Goal: Information Seeking & Learning: Learn about a topic

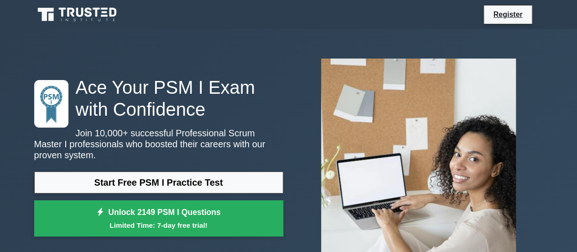
scroll to position [46, 0]
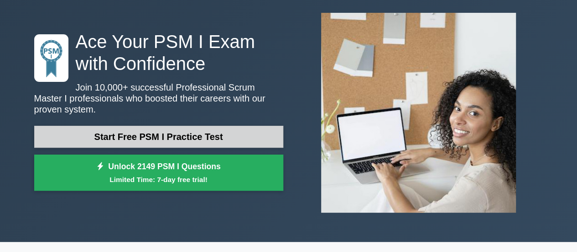
click at [128, 134] on link "Start Free PSM I Practice Test" at bounding box center [158, 137] width 249 height 22
click at [129, 131] on link "Start Free PSM I Practice Test" at bounding box center [158, 137] width 249 height 22
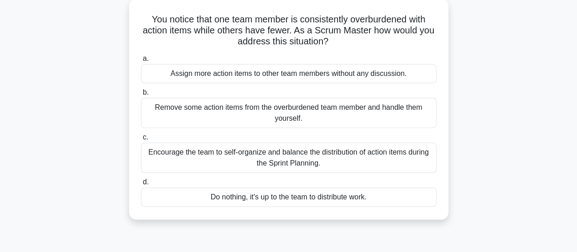
scroll to position [137, 0]
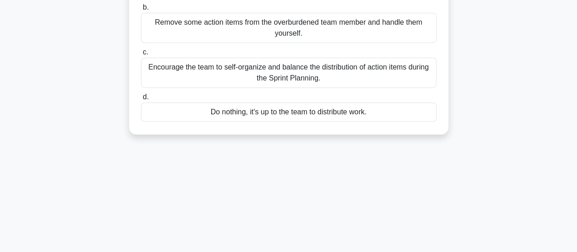
drag, startPoint x: 147, startPoint y: 69, endPoint x: 390, endPoint y: 118, distance: 247.6
click at [390, 118] on div "You notice that one team member is consistently overburdened with action items …" at bounding box center [289, 24] width 312 height 213
copy div "You notice that one team member is consistently overburdened with action items …"
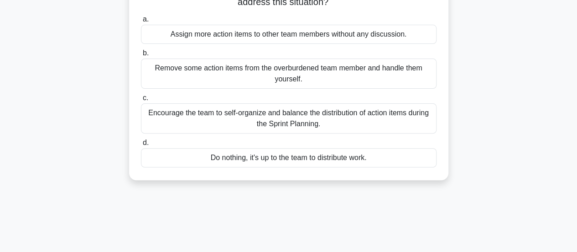
click at [252, 122] on div "Encourage the team to self-organize and balance the distribution of action item…" at bounding box center [289, 118] width 296 height 30
click at [141, 101] on input "c. Encourage the team to self-organize and balance the distribution of action i…" at bounding box center [141, 98] width 0 height 6
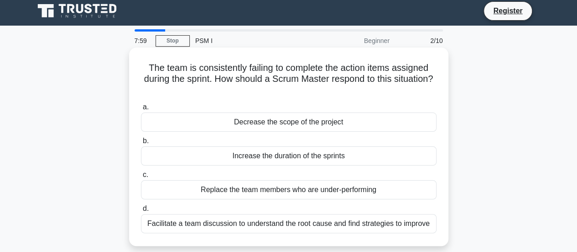
scroll to position [0, 0]
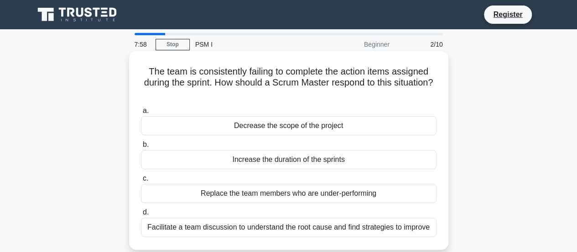
click at [204, 195] on div "Replace the team members who are under-performing" at bounding box center [289, 193] width 296 height 19
click at [141, 181] on input "c. Replace the team members who are under-performing" at bounding box center [141, 178] width 0 height 6
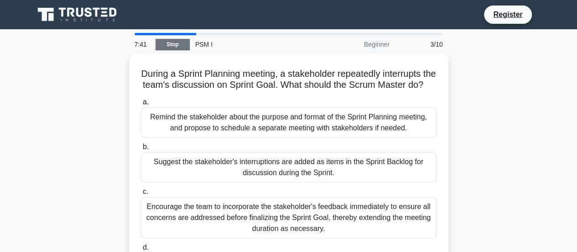
click at [174, 45] on link "Stop" at bounding box center [173, 44] width 34 height 11
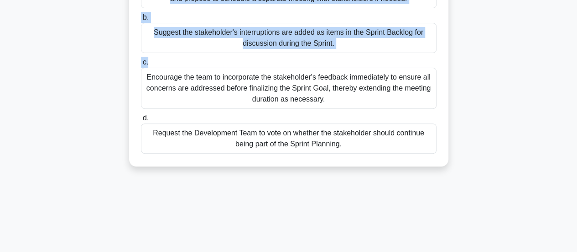
scroll to position [137, 0]
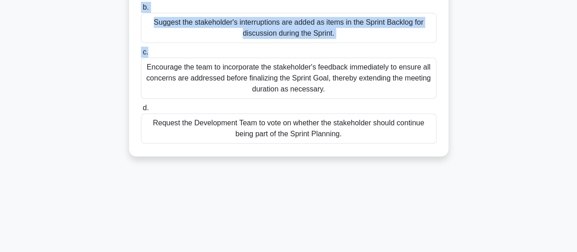
drag, startPoint x: 146, startPoint y: 72, endPoint x: 402, endPoint y: 147, distance: 266.8
click at [402, 147] on div "During a Sprint Planning meeting, a stakeholder repeatedly interrupts the team'…" at bounding box center [289, 35] width 312 height 235
copy div "During a Sprint Planning meeting, a stakeholder repeatedly interrupts the team'…"
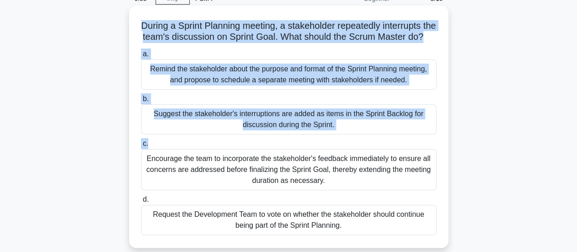
click at [197, 82] on div "Remind the stakeholder about the purpose and format of the Sprint Planning meet…" at bounding box center [289, 74] width 296 height 30
click at [141, 57] on input "a. Remind the stakeholder about the purpose and format of the Sprint Planning m…" at bounding box center [141, 54] width 0 height 6
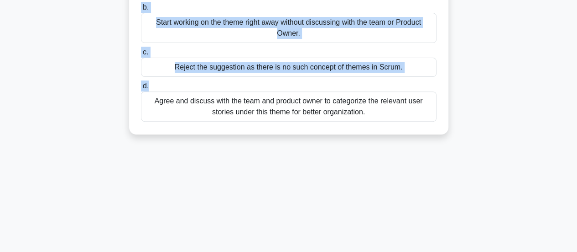
drag, startPoint x: 142, startPoint y: 71, endPoint x: 423, endPoint y: 130, distance: 287.3
click at [423, 130] on div "You are a Scrum Master and a team member suggested having a theme 'Improve User…" at bounding box center [289, 24] width 312 height 213
copy div "You are a Scrum Master and a team member suggested having a theme 'Improve User…"
click at [212, 111] on div "Agree and discuss with the team and product owner to categorize the relevant us…" at bounding box center [289, 106] width 296 height 30
click at [141, 89] on input "d. Agree and discuss with the team and product owner to categorize the relevant…" at bounding box center [141, 86] width 0 height 6
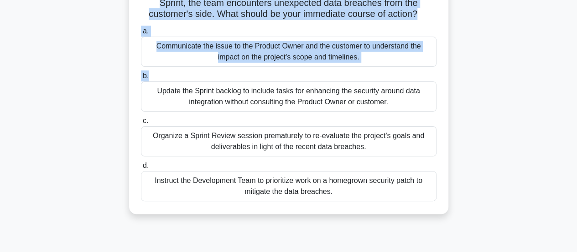
scroll to position [91, 0]
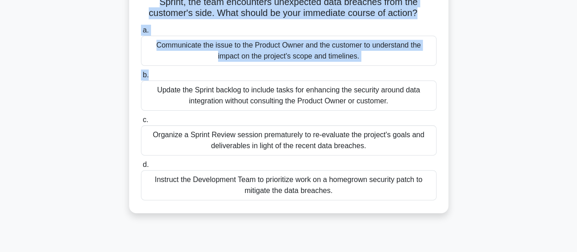
drag, startPoint x: 150, startPoint y: 69, endPoint x: 373, endPoint y: 189, distance: 253.6
click at [373, 189] on div "Scenario: You are the Scrum Master of a team developing a project which involve…" at bounding box center [289, 86] width 312 height 246
copy div "Scenario: You are the Scrum Master of a team developing a project which involve…"
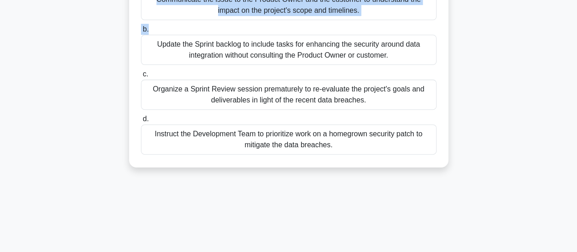
click at [225, 133] on div "Instruct the Development Team to prioritize work on a homegrown security patch …" at bounding box center [289, 139] width 296 height 30
click at [141, 122] on input "d. Instruct the Development Team to prioritize work on a homegrown security pat…" at bounding box center [141, 119] width 0 height 6
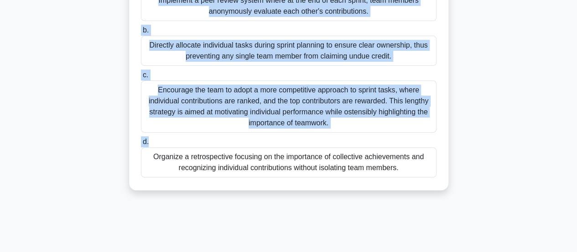
scroll to position [137, 0]
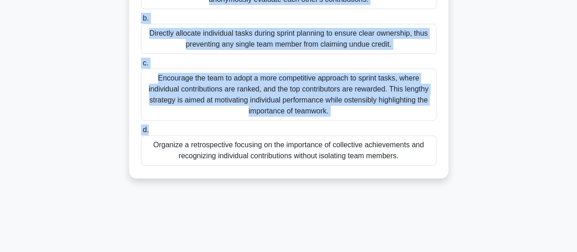
drag, startPoint x: 158, startPoint y: 73, endPoint x: 412, endPoint y: 154, distance: 266.1
click at [412, 154] on div "Your team has had a successful sprint but one team member is increasingly takin…" at bounding box center [289, 46] width 312 height 257
copy div "Your team has had a successful sprint but one team member is increasingly takin…"
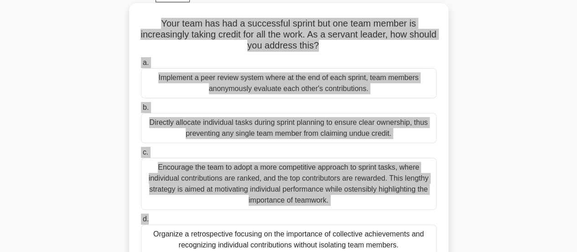
scroll to position [46, 0]
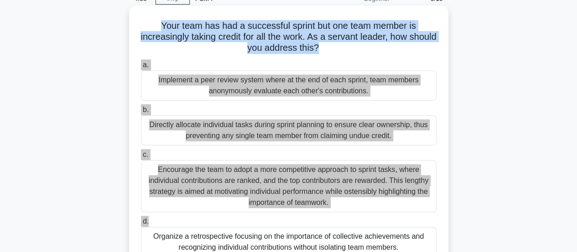
click at [194, 81] on div "Implement a peer review system where at the end of each sprint, team members an…" at bounding box center [289, 85] width 296 height 30
click at [141, 68] on input "a. Implement a peer review system where at the end of each sprint, team members…" at bounding box center [141, 65] width 0 height 6
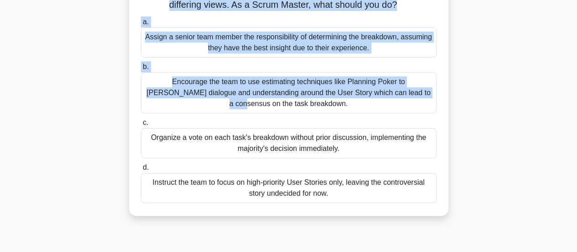
scroll to position [91, 0]
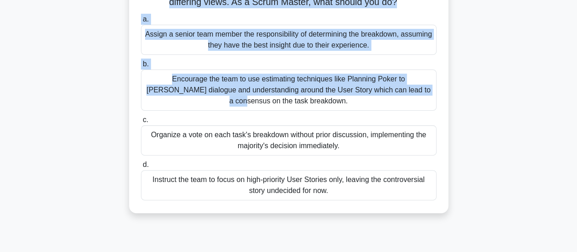
drag, startPoint x: 142, startPoint y: 69, endPoint x: 400, endPoint y: 193, distance: 285.6
click at [400, 193] on div "During a Sprint Planning meeting, your team is discussing how a User Story shou…" at bounding box center [289, 86] width 312 height 246
copy div "During a Sprint Planning meeting, your team is discussing how a User Story shou…"
click at [203, 82] on div "Encourage the team to use estimating techniques like Planning Poker to foster d…" at bounding box center [289, 89] width 296 height 41
click at [141, 67] on input "b. Encourage the team to use estimating techniques like Planning Poker to foste…" at bounding box center [141, 64] width 0 height 6
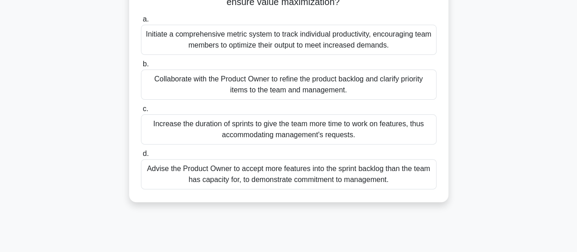
drag, startPoint x: 168, startPoint y: 69, endPoint x: 405, endPoint y: 185, distance: 264.6
click at [405, 185] on div "You are a Scrum Master for a team that is constantly pushed by management to de…" at bounding box center [289, 80] width 312 height 235
copy div "You are a Scrum Master for a team that is constantly pushed by management to de…"
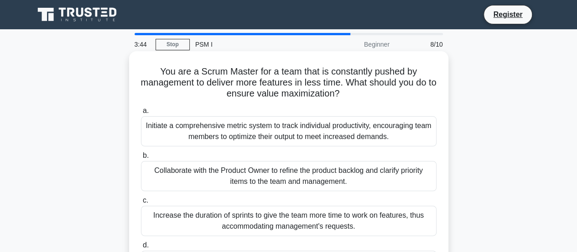
click at [255, 131] on div "Initiate a comprehensive metric system to track individual productivity, encour…" at bounding box center [289, 131] width 296 height 30
click at [141, 114] on input "a. Initiate a comprehensive metric system to track individual productivity, enc…" at bounding box center [141, 111] width 0 height 6
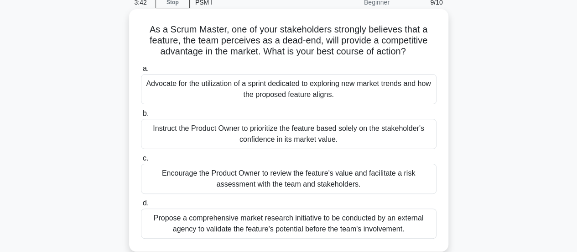
scroll to position [91, 0]
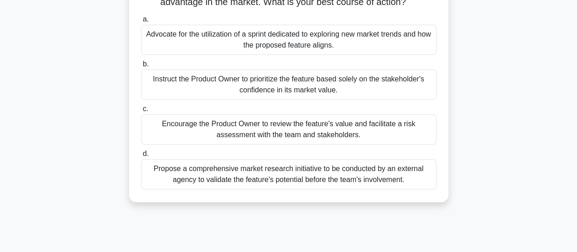
drag, startPoint x: 147, startPoint y: 73, endPoint x: 429, endPoint y: 180, distance: 302.0
click at [429, 180] on div "As a Scrum Master, one of your stakeholders strongly believes that a feature, t…" at bounding box center [289, 80] width 312 height 235
copy div "As a Scrum Master, one of your stakeholders strongly believes that a feature, t…"
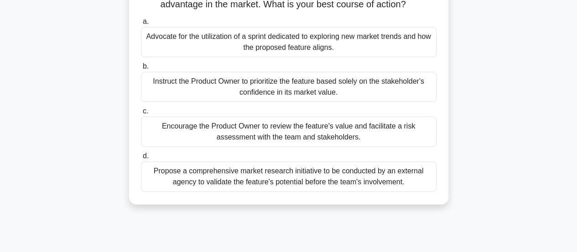
click at [570, 100] on main "3:38 Stop PSM I Beginner 9/10 As a Scrum Master, one of your stakeholders stron…" at bounding box center [288, 170] width 577 height 464
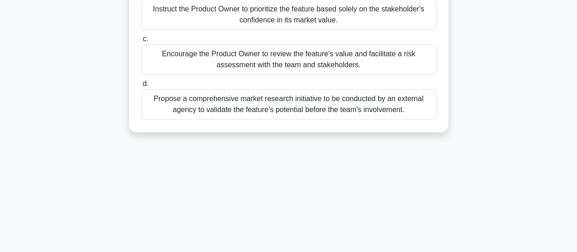
scroll to position [241, 0]
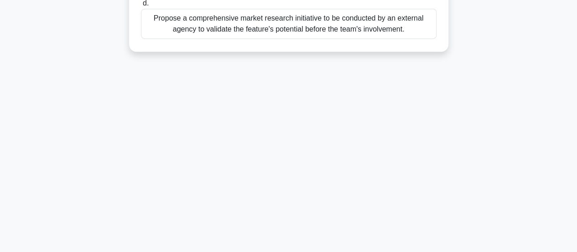
click at [258, 29] on div "Propose a comprehensive market research initiative to be conducted by an extern…" at bounding box center [289, 24] width 296 height 30
click at [141, 6] on input "d. Propose a comprehensive market research initiative to be conducted by an ext…" at bounding box center [141, 3] width 0 height 6
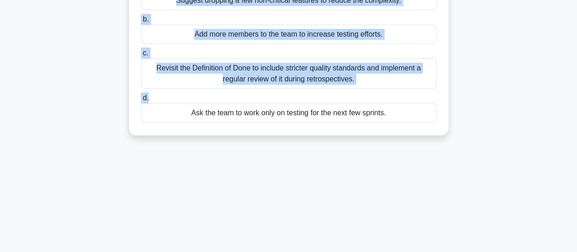
scroll to position [137, 0]
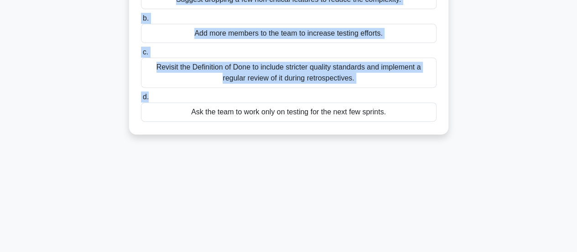
drag, startPoint x: 140, startPoint y: 69, endPoint x: 405, endPoint y: 121, distance: 270.8
click at [405, 122] on div "You're leading a Scrum Team where there have been quality concerns in the recen…" at bounding box center [289, 24] width 312 height 213
copy div "You're leading a Scrum Team where there have been quality concerns in the recen…"
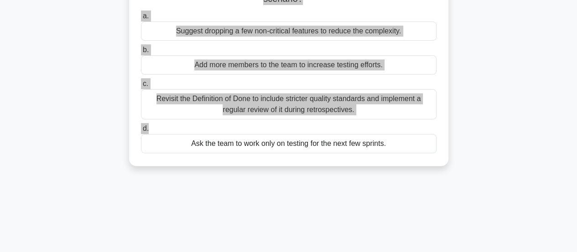
scroll to position [91, 0]
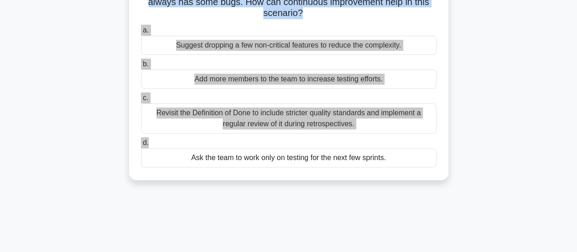
click at [247, 111] on div "Revisit the Definition of Done to include stricter quality standards and implem…" at bounding box center [289, 118] width 296 height 30
click at [141, 101] on input "c. Revisit the Definition of Done to include stricter quality standards and imp…" at bounding box center [141, 98] width 0 height 6
